Goal: Transaction & Acquisition: Book appointment/travel/reservation

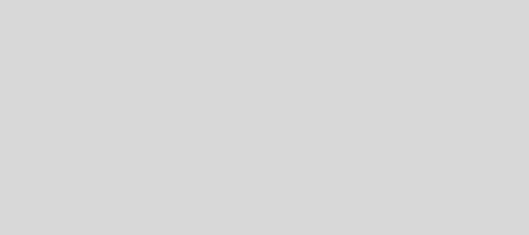
select select "es"
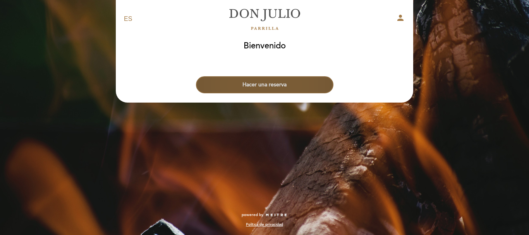
click at [273, 82] on button "Hacer una reserva" at bounding box center [265, 84] width 138 height 17
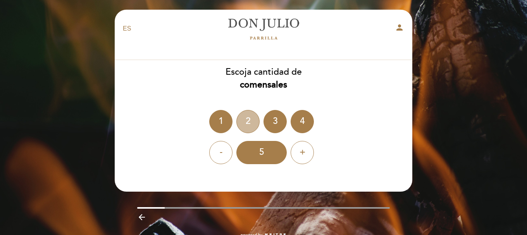
click at [242, 119] on div "2" at bounding box center [247, 121] width 23 height 23
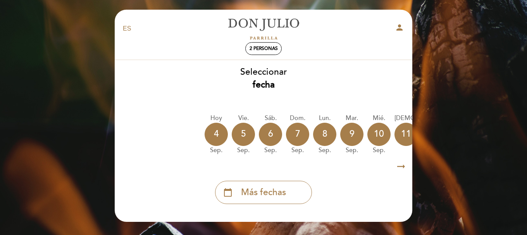
drag, startPoint x: 352, startPoint y: 34, endPoint x: 322, endPoint y: 30, distance: 30.1
click at [322, 30] on div "person" at bounding box center [361, 29] width 98 height 12
click at [400, 165] on icon "arrow_right_alt" at bounding box center [401, 166] width 12 height 17
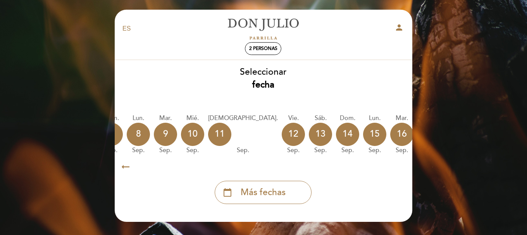
scroll to position [0, 226]
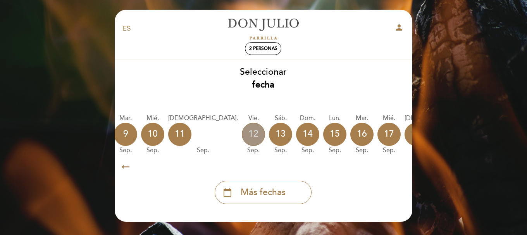
click at [242, 130] on div "12" at bounding box center [253, 134] width 23 height 23
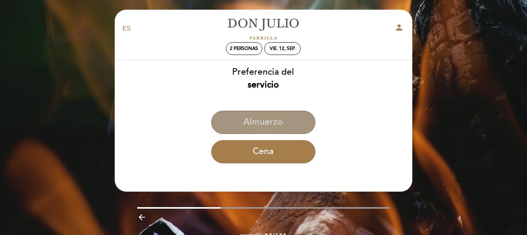
click at [243, 128] on button "Almuerzo" at bounding box center [263, 122] width 104 height 23
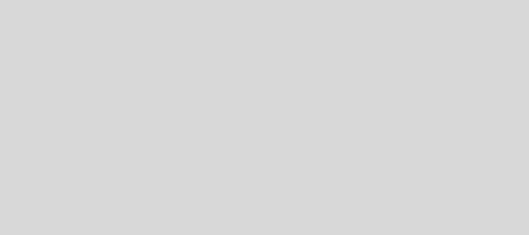
select select "es"
